Goal: Transaction & Acquisition: Download file/media

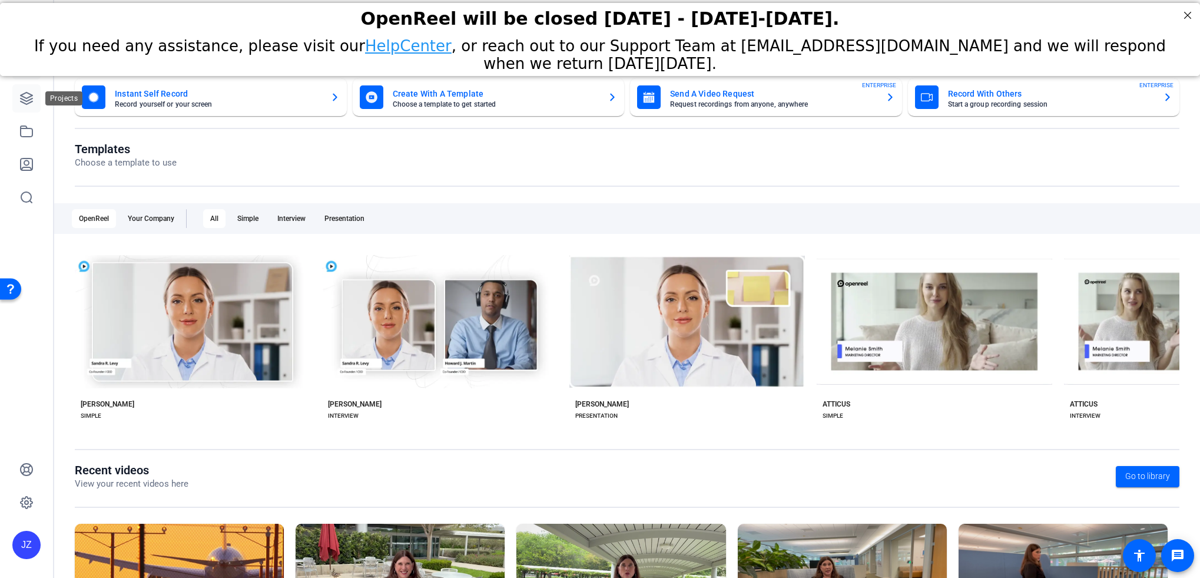
click at [31, 105] on icon at bounding box center [26, 98] width 14 height 14
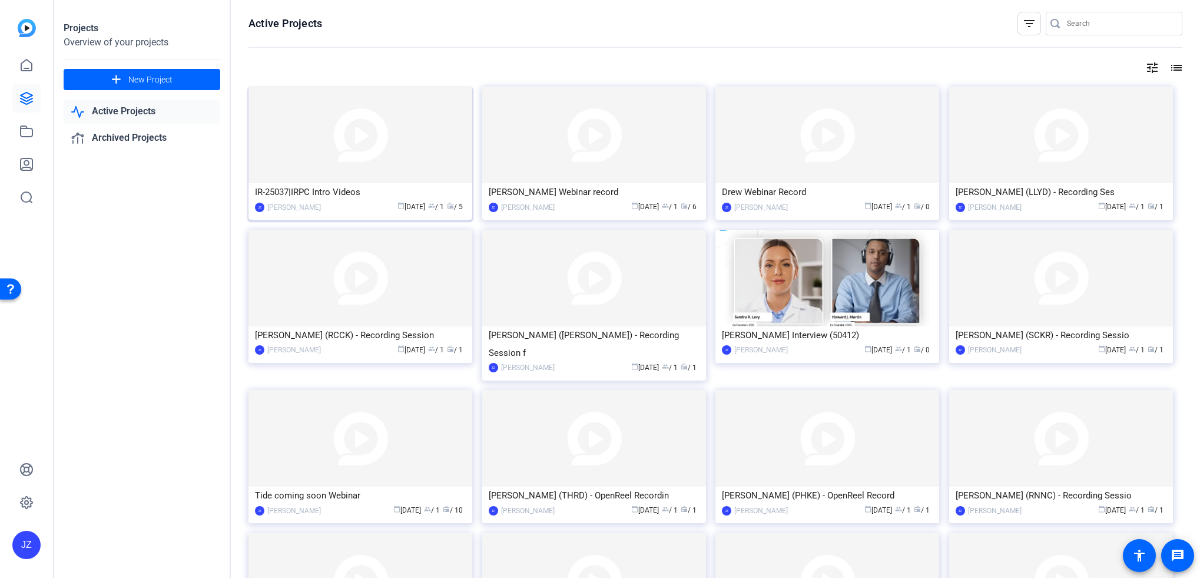
click at [354, 191] on div "IR-25037|IRPC Intro Videos" at bounding box center [360, 192] width 211 height 18
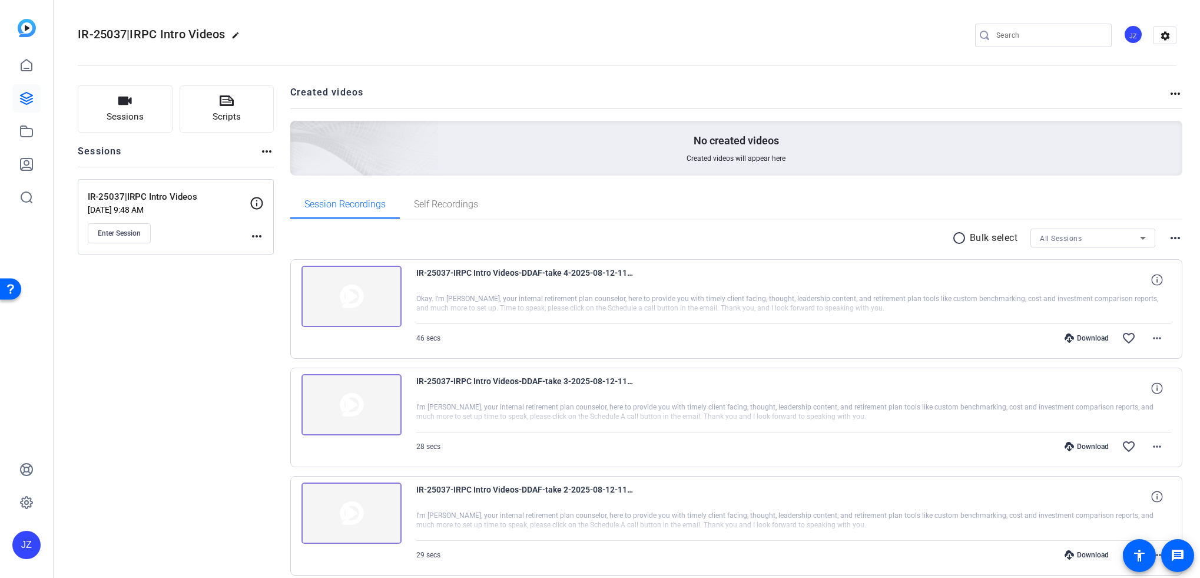
click at [962, 241] on mat-icon "radio_button_unchecked" at bounding box center [961, 238] width 18 height 14
click at [1151, 240] on div "All Sessions" at bounding box center [1093, 237] width 125 height 19
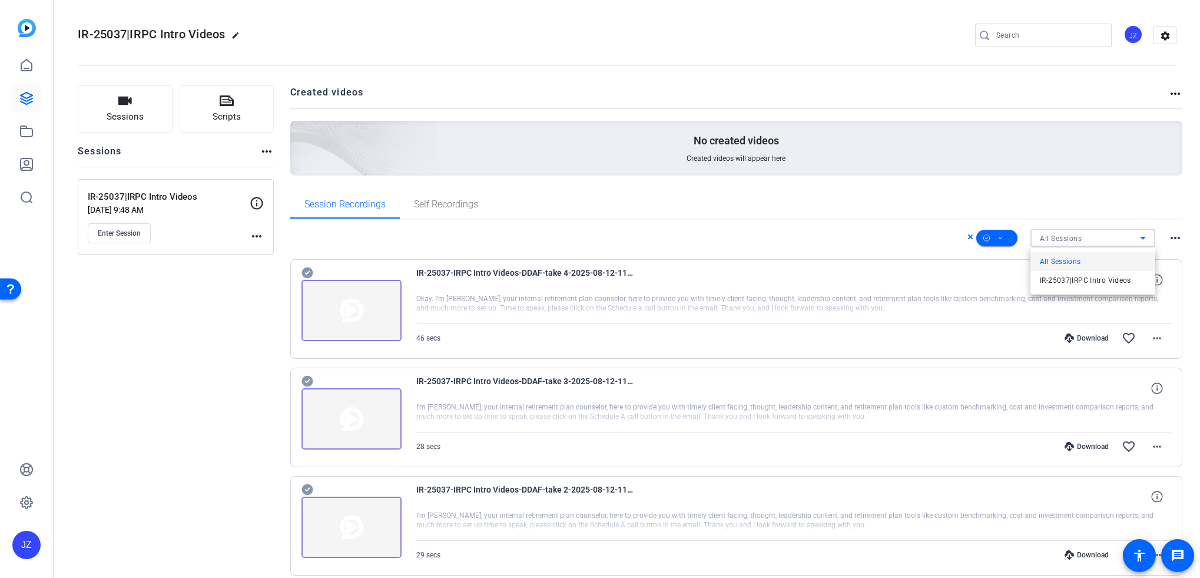
click at [1168, 236] on div at bounding box center [600, 289] width 1200 height 578
click at [1175, 237] on mat-icon "more_horiz" at bounding box center [1175, 238] width 14 height 14
click at [955, 206] on div at bounding box center [600, 289] width 1200 height 578
click at [994, 235] on span at bounding box center [996, 238] width 41 height 28
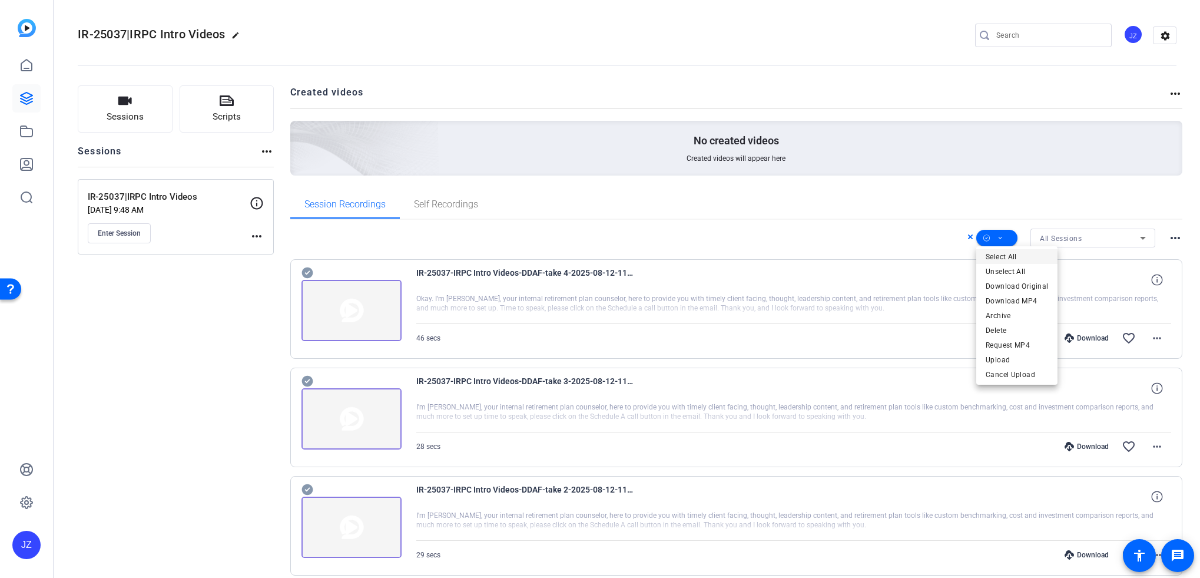
click at [1001, 252] on span "Select All" at bounding box center [1017, 257] width 62 height 14
click at [1001, 256] on span "Select All" at bounding box center [1017, 257] width 62 height 14
click at [1029, 297] on span "Download MP4" at bounding box center [1017, 301] width 62 height 14
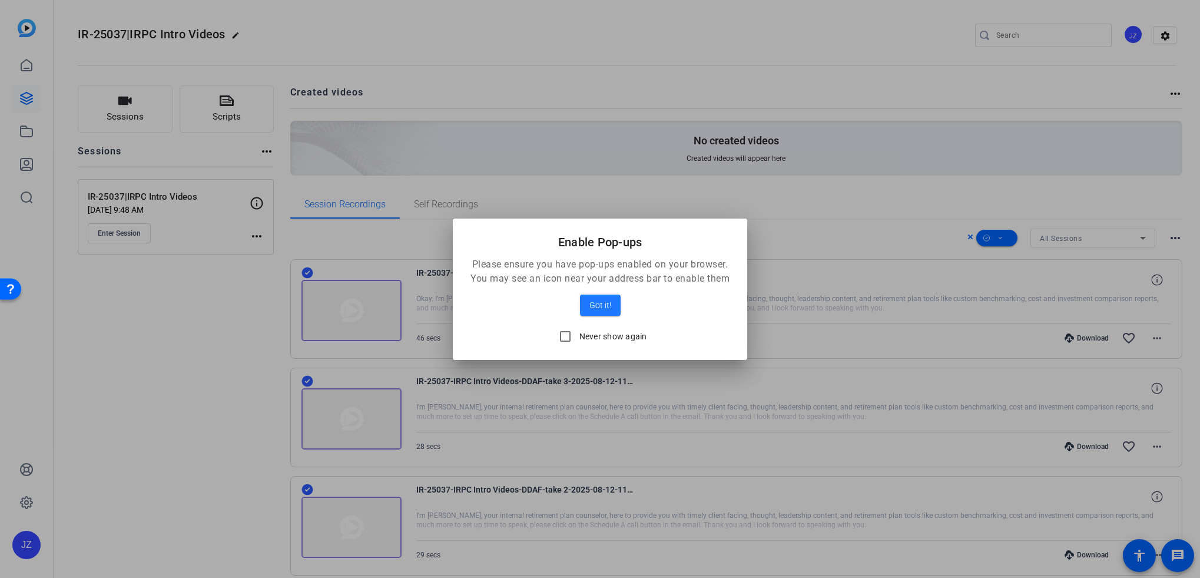
click at [588, 336] on label "Never show again" at bounding box center [612, 336] width 70 height 12
click at [577, 336] on input "Never show again" at bounding box center [566, 336] width 24 height 24
checkbox input "true"
click at [594, 313] on span at bounding box center [600, 305] width 41 height 28
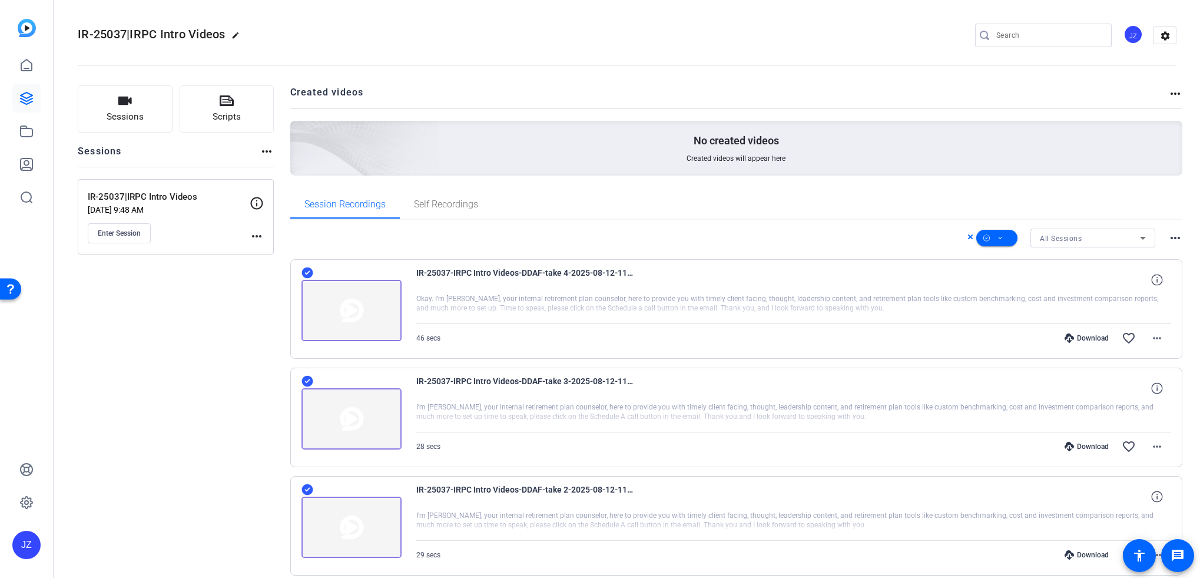
scroll to position [1, 0]
click at [1157, 448] on mat-icon "more_horiz" at bounding box center [1157, 446] width 14 height 14
click at [1115, 334] on span "Download MP4" at bounding box center [1126, 333] width 71 height 14
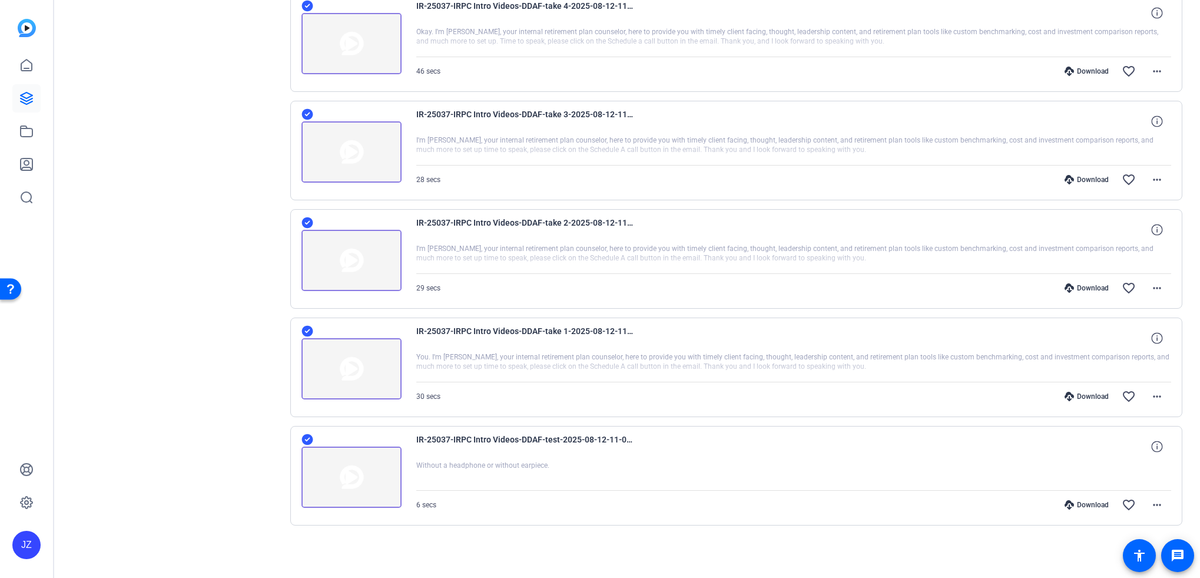
scroll to position [267, 0]
click at [1157, 286] on mat-icon "more_horiz" at bounding box center [1157, 288] width 14 height 14
click at [1137, 343] on span "Download MP4" at bounding box center [1126, 342] width 71 height 14
click at [1154, 394] on mat-icon "more_horiz" at bounding box center [1157, 396] width 14 height 14
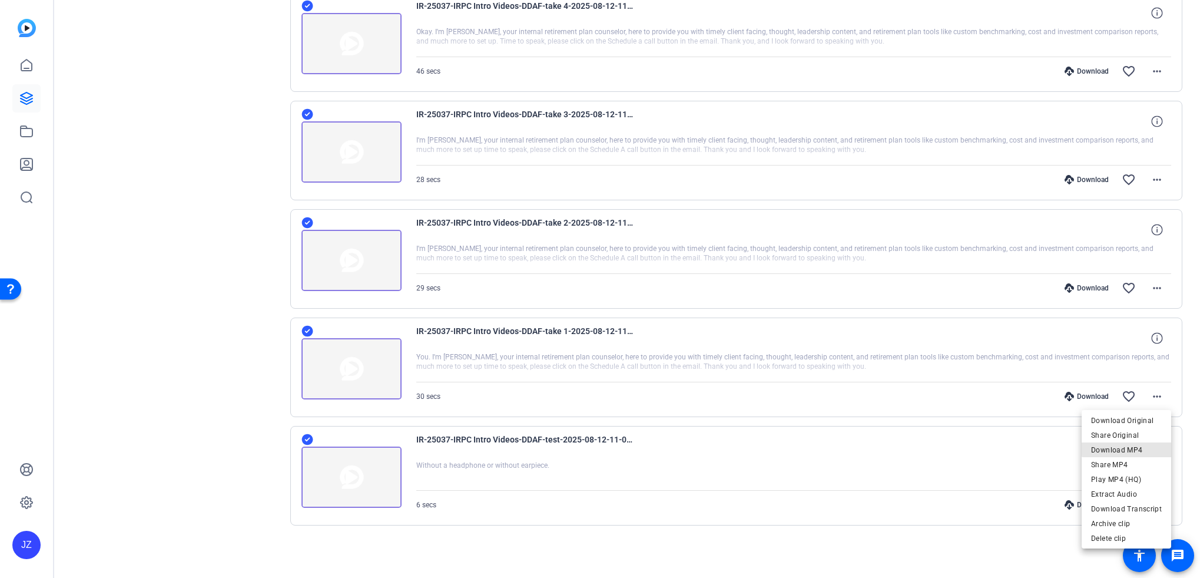
click at [1134, 448] on span "Download MP4" at bounding box center [1126, 450] width 71 height 14
